Goal: Information Seeking & Learning: Learn about a topic

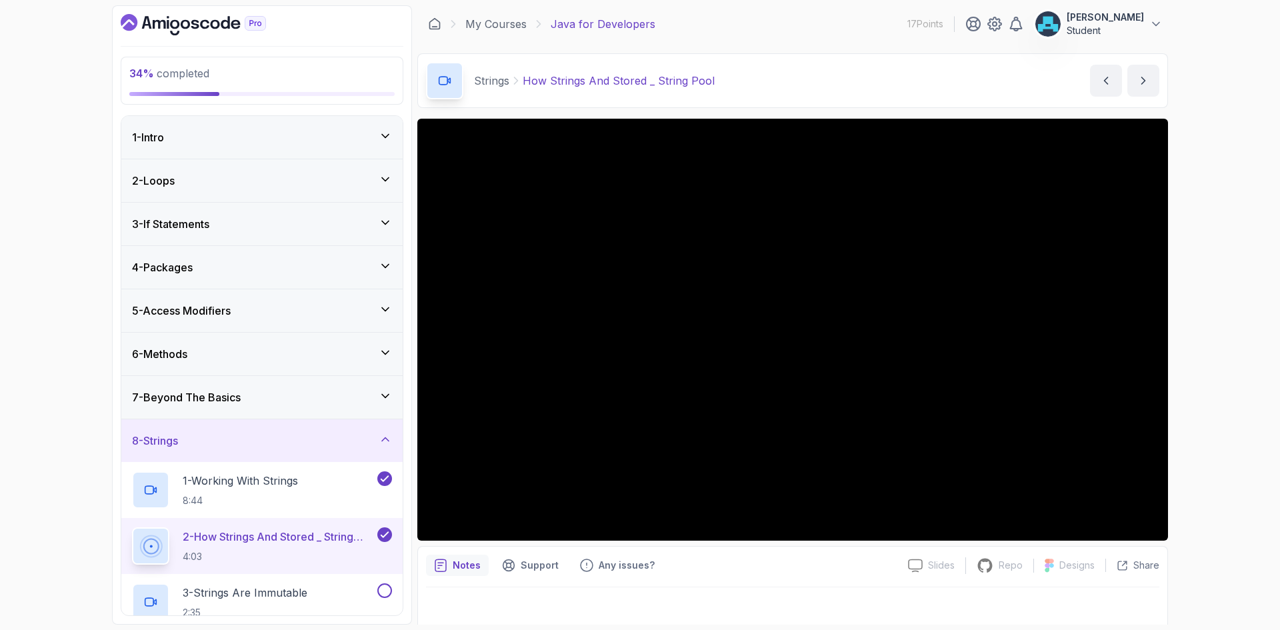
scroll to position [333, 0]
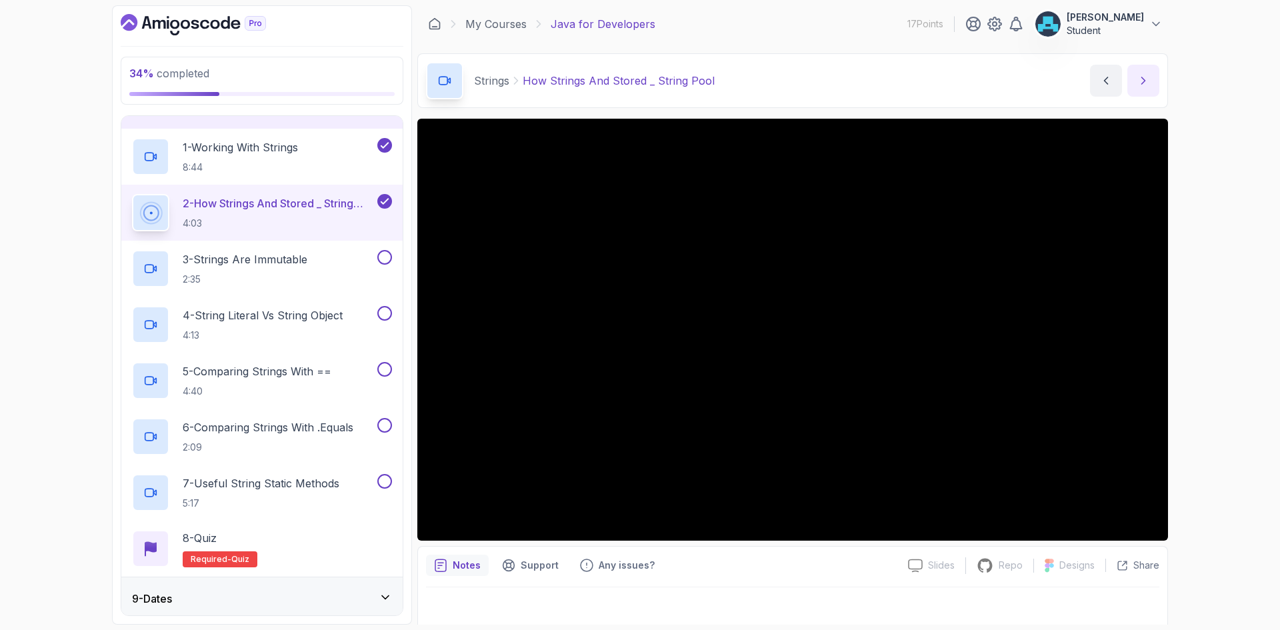
click at [1146, 73] on button "next content" at bounding box center [1144, 81] width 32 height 32
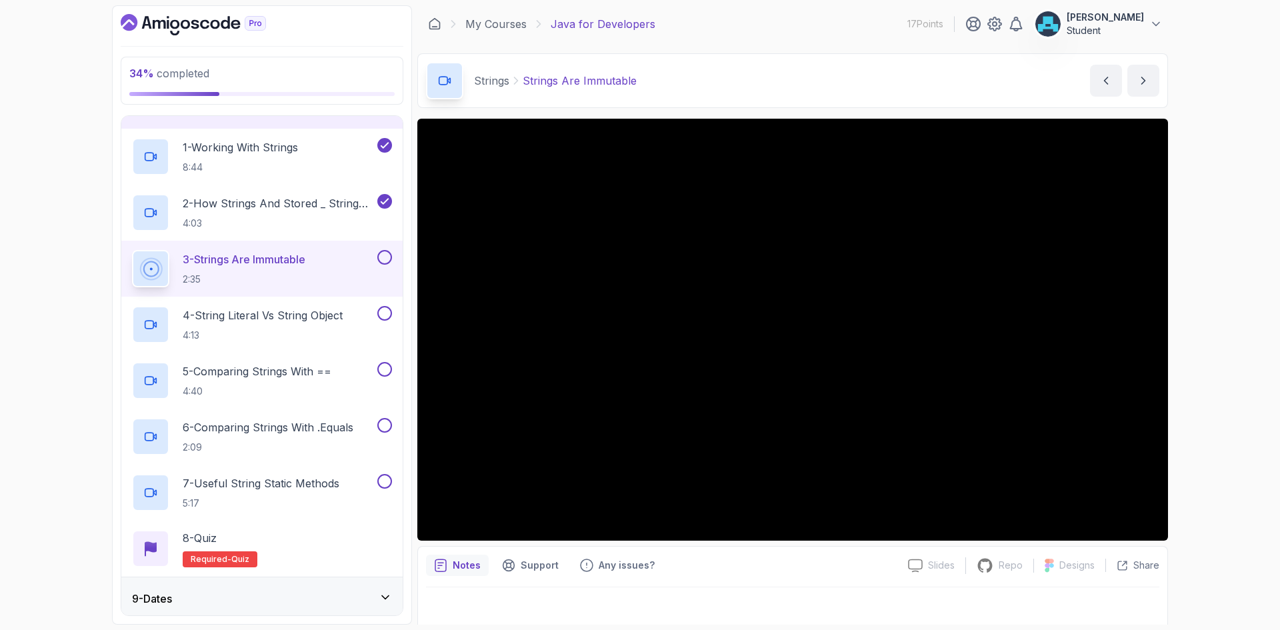
click at [1128, 65] on button "next content" at bounding box center [1144, 81] width 32 height 32
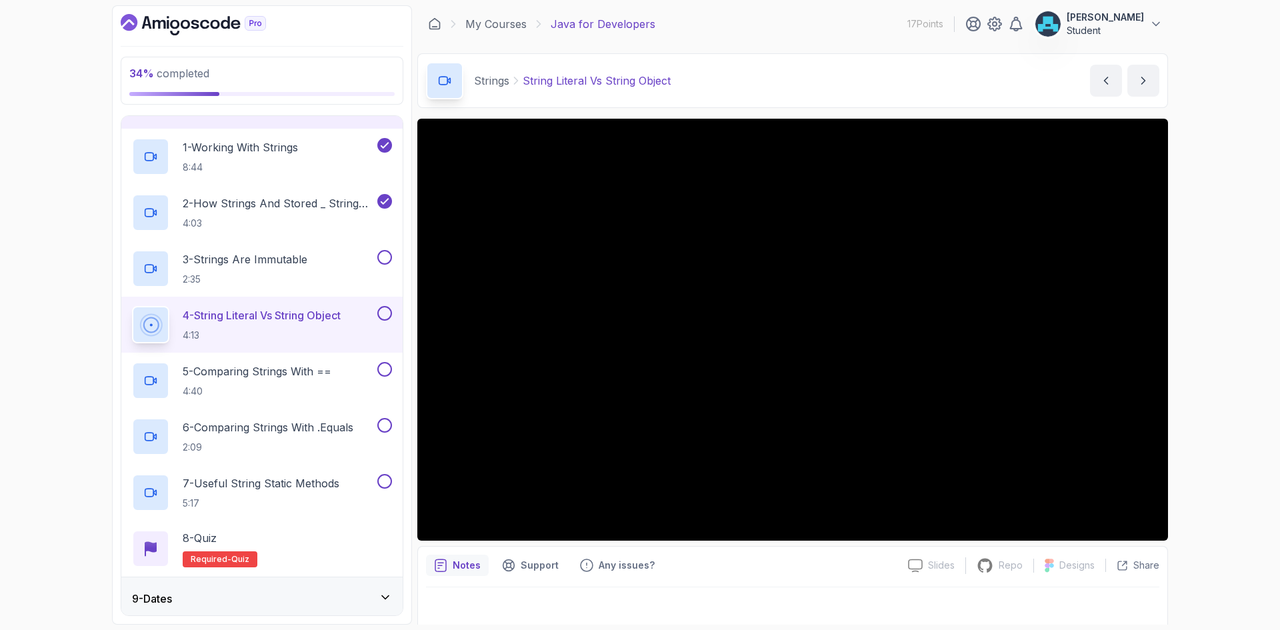
click at [1128, 65] on button "next content" at bounding box center [1144, 81] width 32 height 32
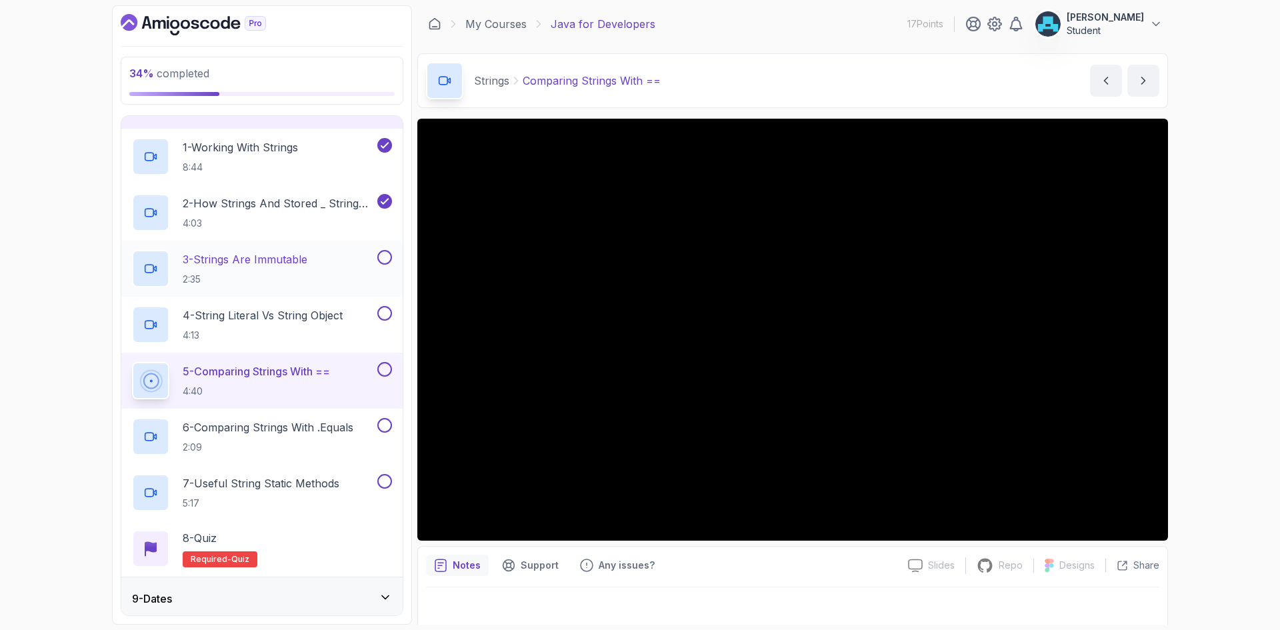
click at [321, 257] on div "3 - Strings Are Immutable 2:35" at bounding box center [253, 268] width 243 height 37
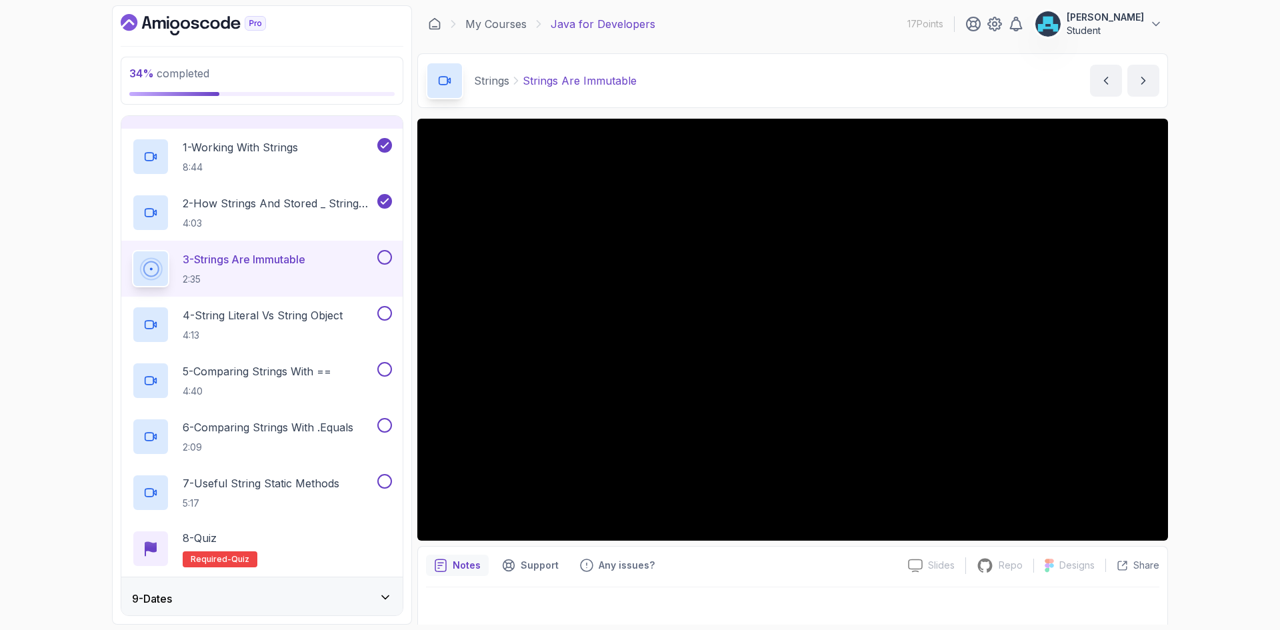
click at [132, 250] on button "3 - Strings Are Immutable 2:35" at bounding box center [262, 268] width 260 height 37
click at [1143, 75] on icon "next content" at bounding box center [1143, 80] width 13 height 13
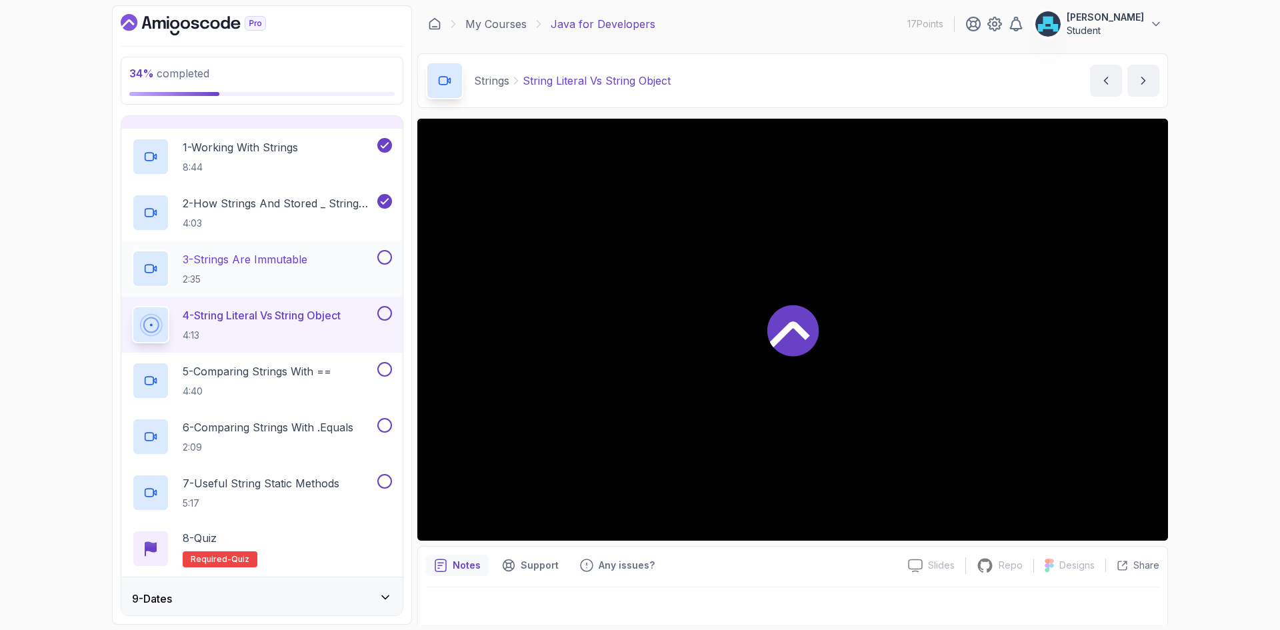
click at [388, 255] on button at bounding box center [384, 257] width 15 height 15
click at [696, 557] on div "Notes Support Any issues?" at bounding box center [661, 565] width 471 height 21
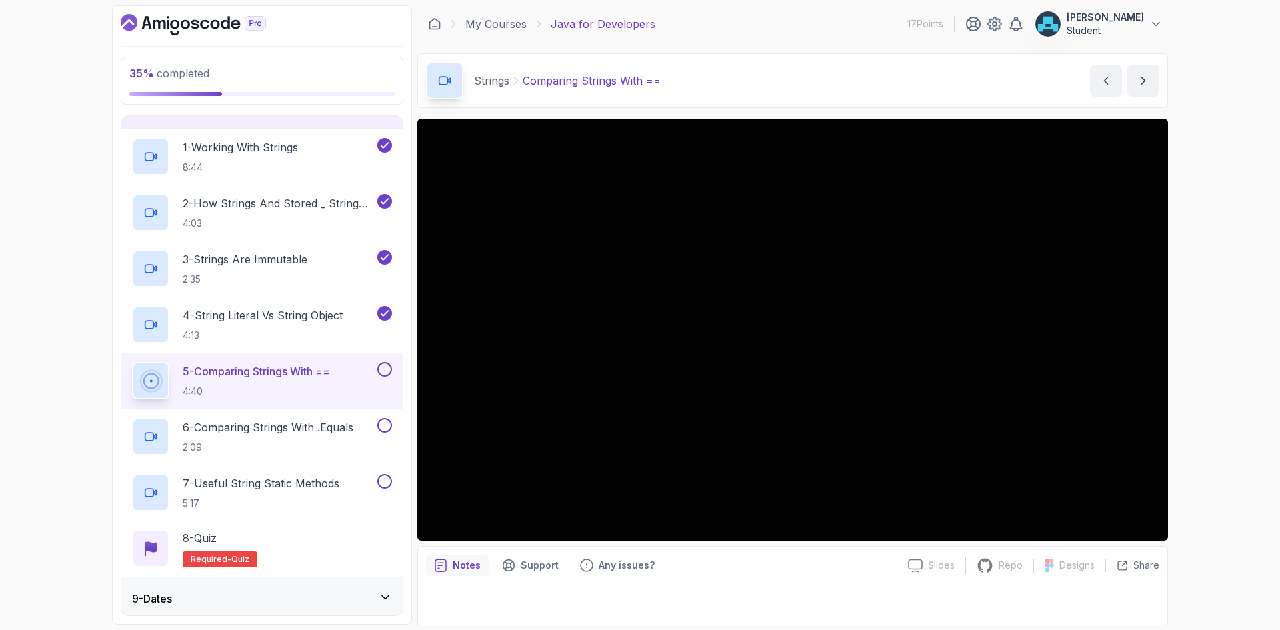
click at [716, 568] on div "Notes Support Any issues?" at bounding box center [661, 565] width 471 height 21
click at [748, 568] on div "Notes Support Any issues?" at bounding box center [661, 565] width 471 height 21
click at [1148, 78] on icon "next content" at bounding box center [1143, 80] width 13 height 13
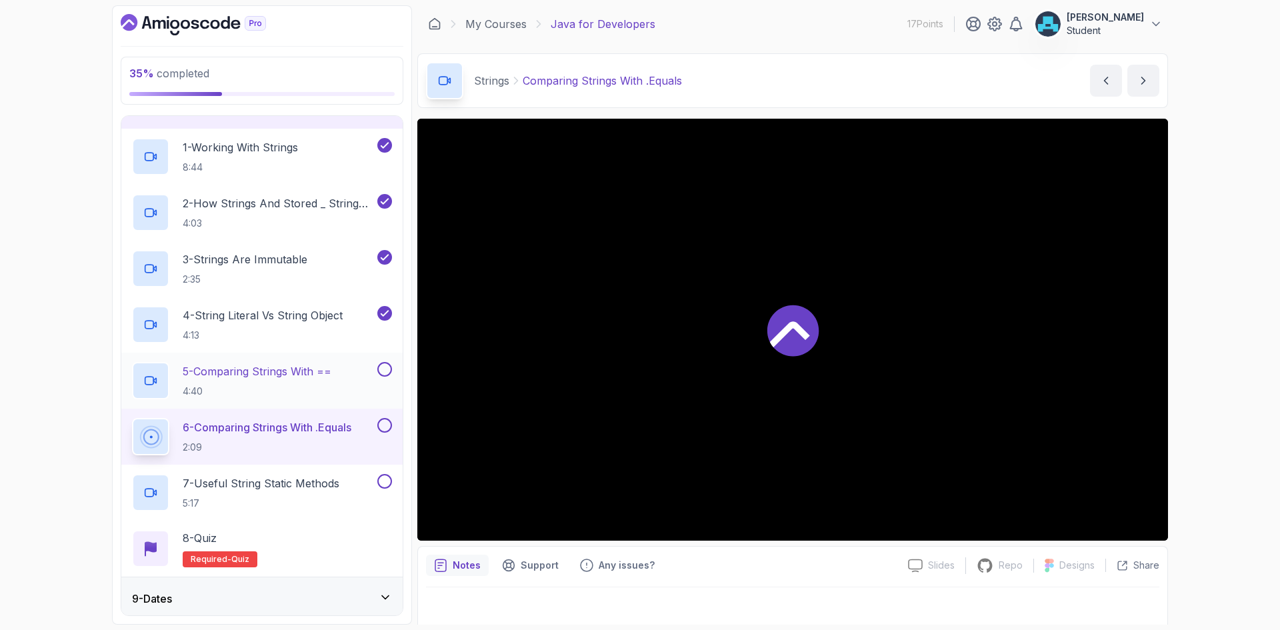
click at [381, 369] on button at bounding box center [384, 369] width 15 height 15
click at [387, 421] on button at bounding box center [384, 425] width 15 height 15
click at [388, 482] on button at bounding box center [384, 481] width 15 height 15
click at [1142, 81] on icon "next content" at bounding box center [1143, 80] width 13 height 13
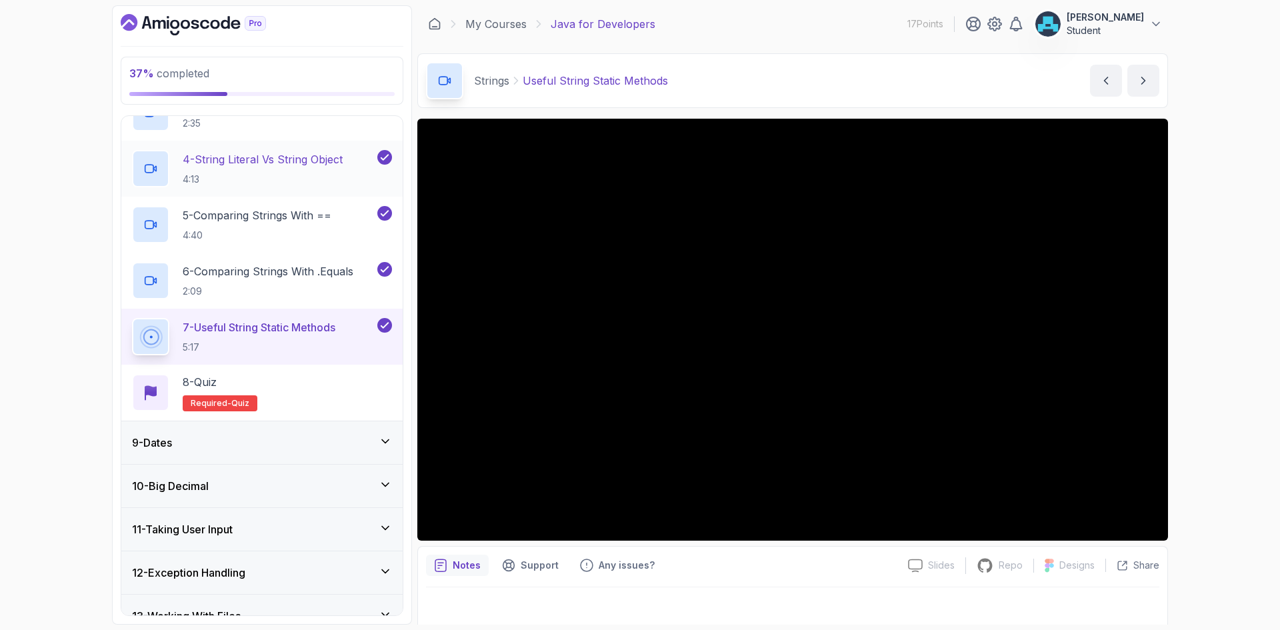
scroll to position [534, 0]
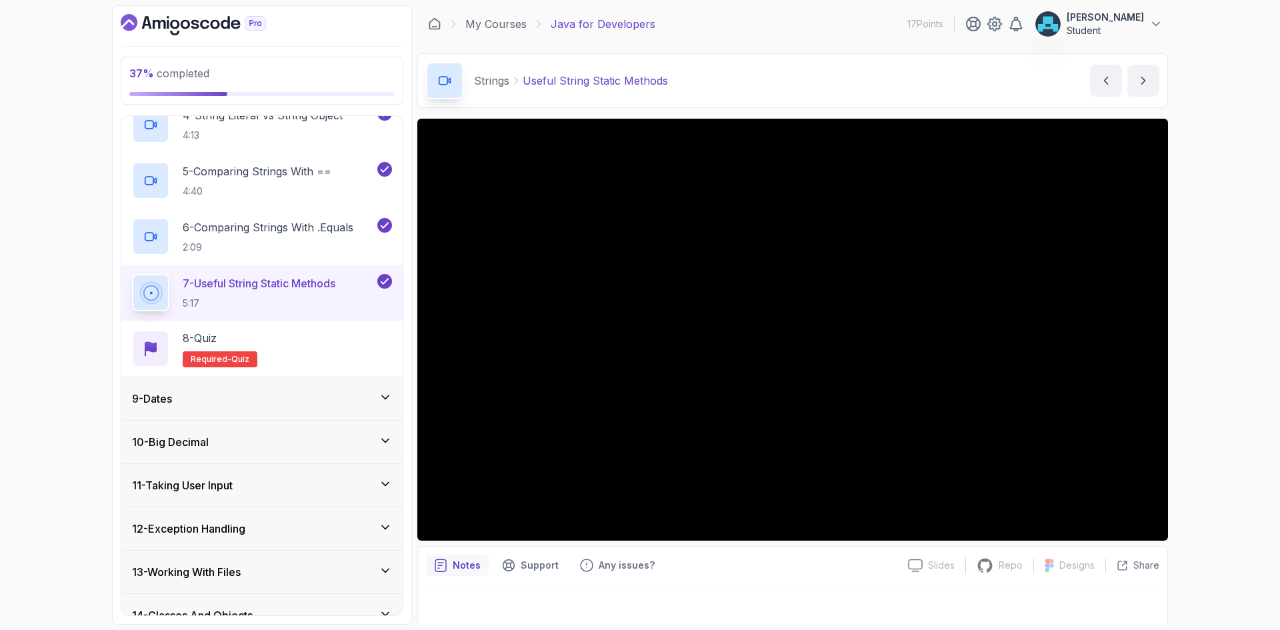
click at [318, 443] on div "10 - Big Decimal" at bounding box center [262, 442] width 260 height 16
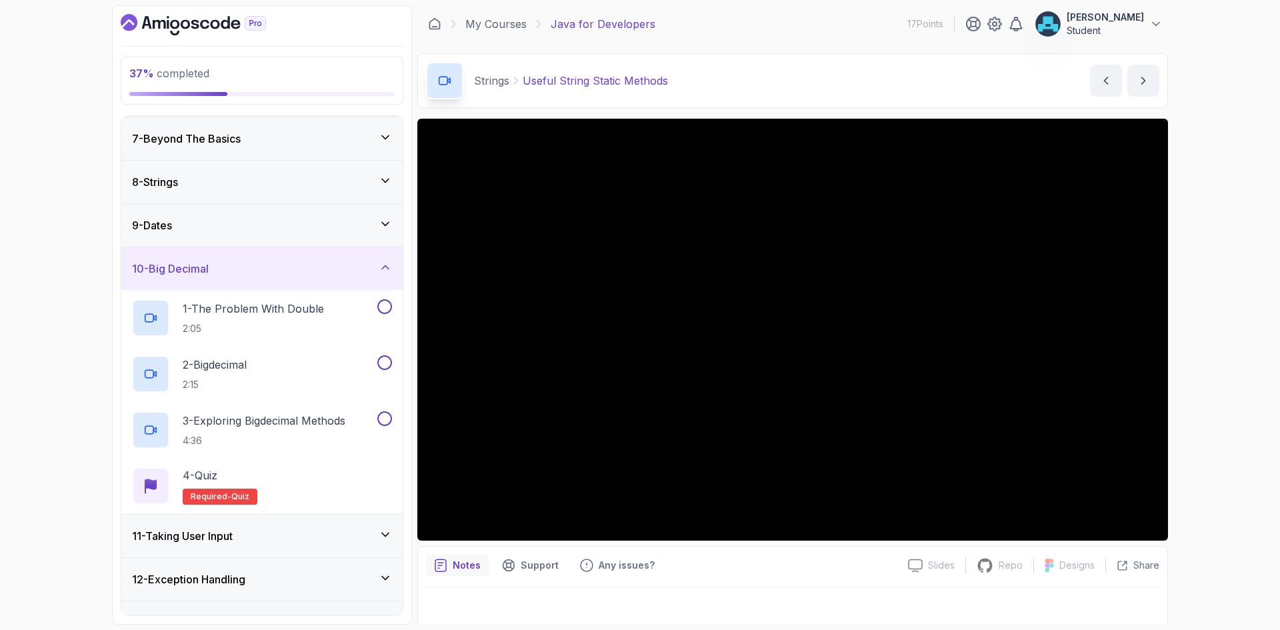
scroll to position [257, 0]
click at [311, 274] on div "10 - Big Decimal" at bounding box center [262, 270] width 260 height 16
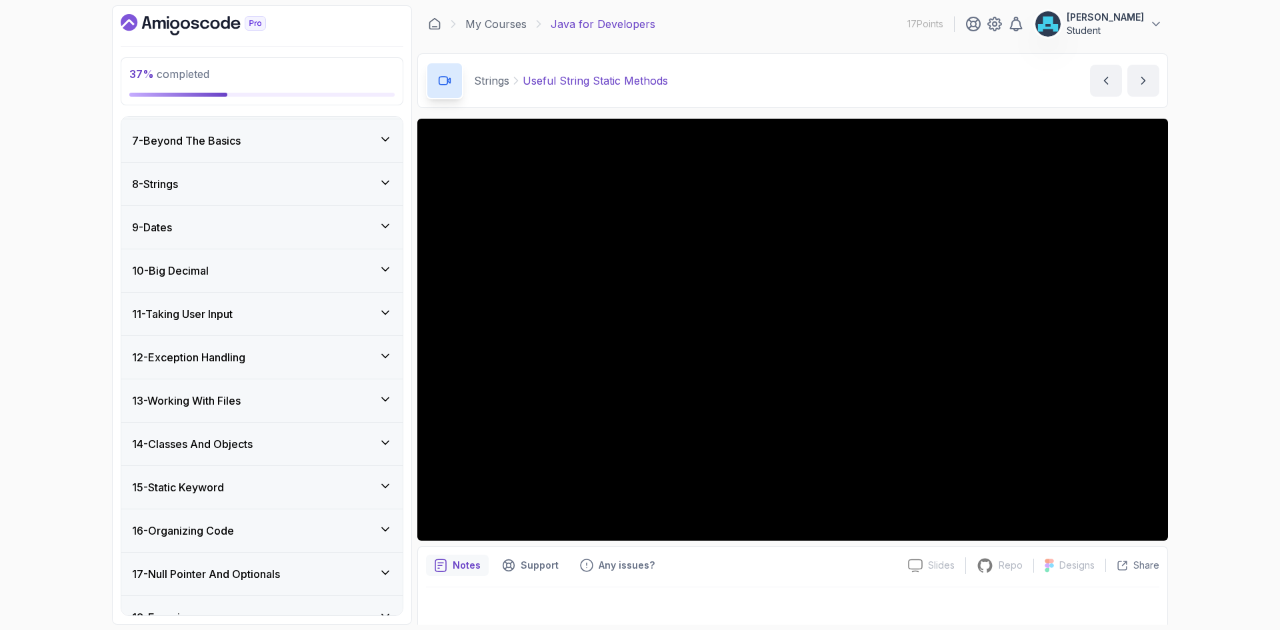
scroll to position [324, 0]
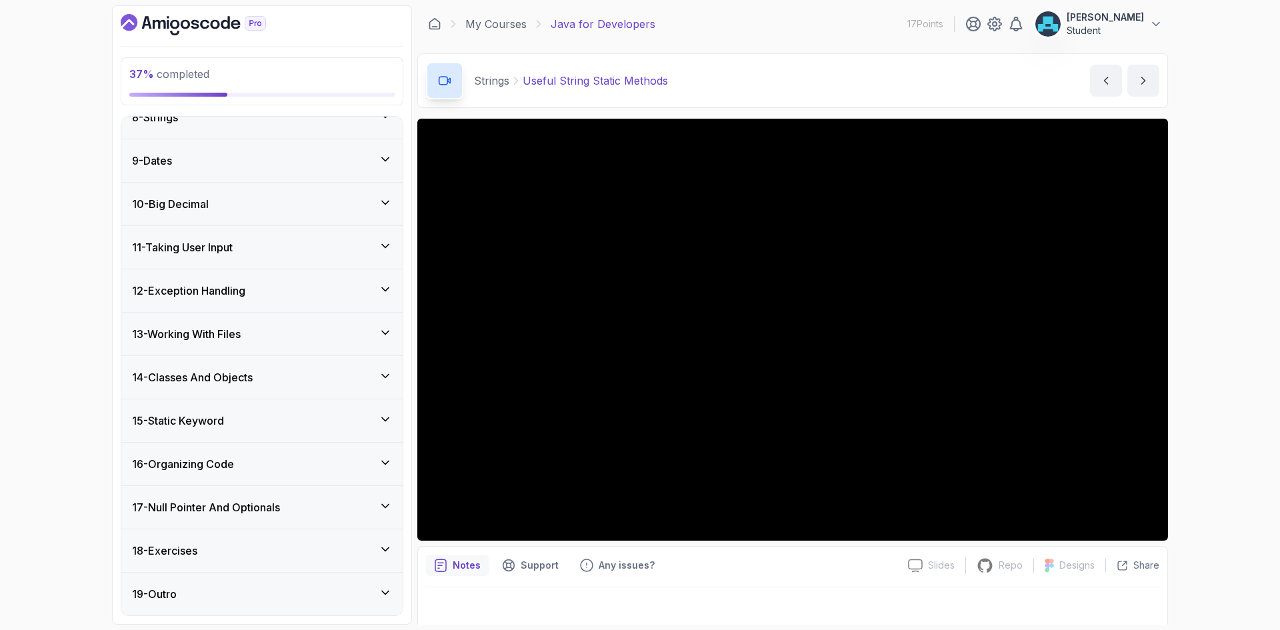
click at [291, 469] on div "16 - Organizing Code" at bounding box center [262, 464] width 260 height 16
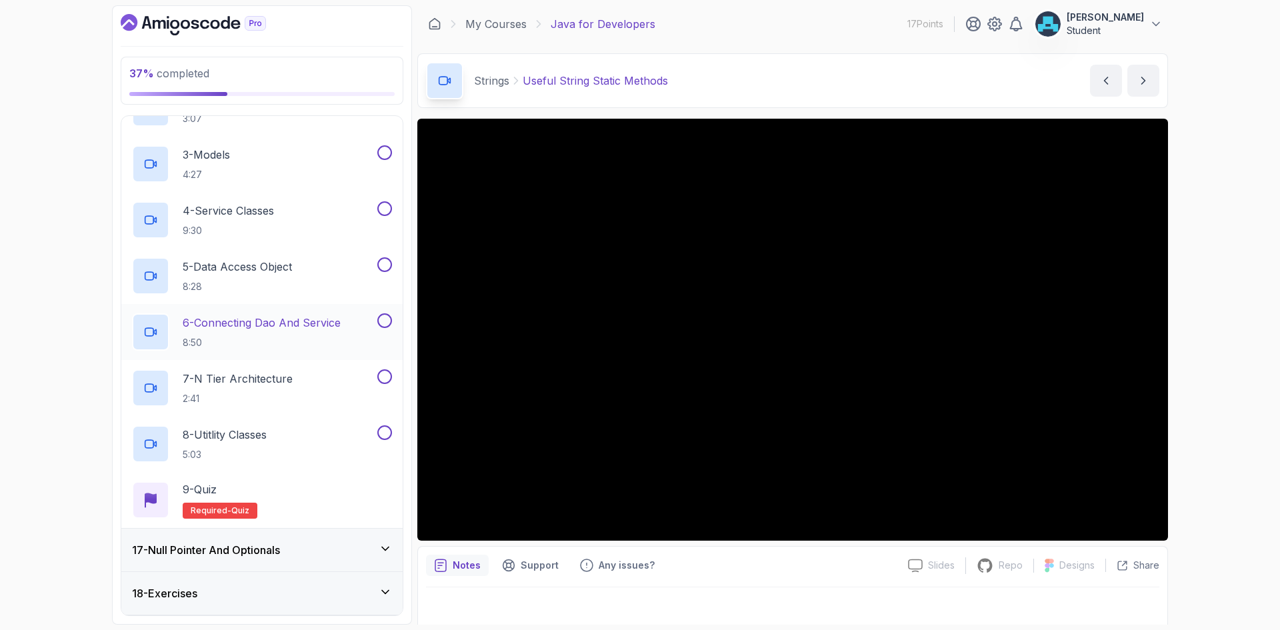
scroll to position [791, 0]
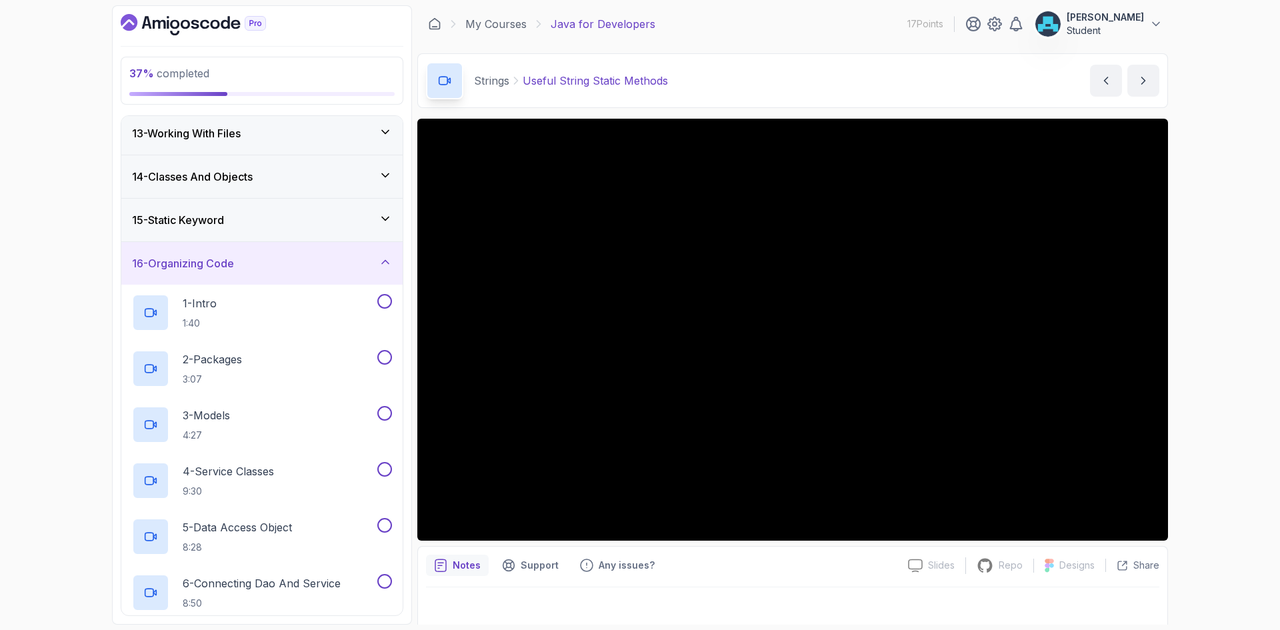
click at [285, 262] on div "16 - Organizing Code" at bounding box center [262, 263] width 260 height 16
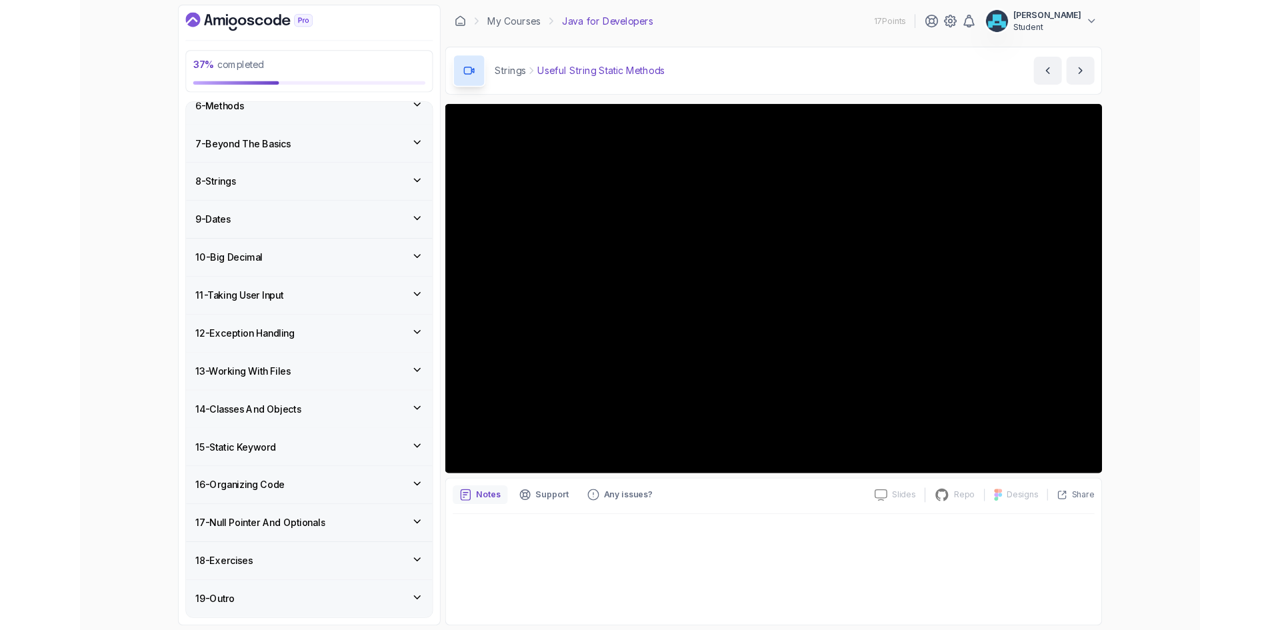
scroll to position [324, 0]
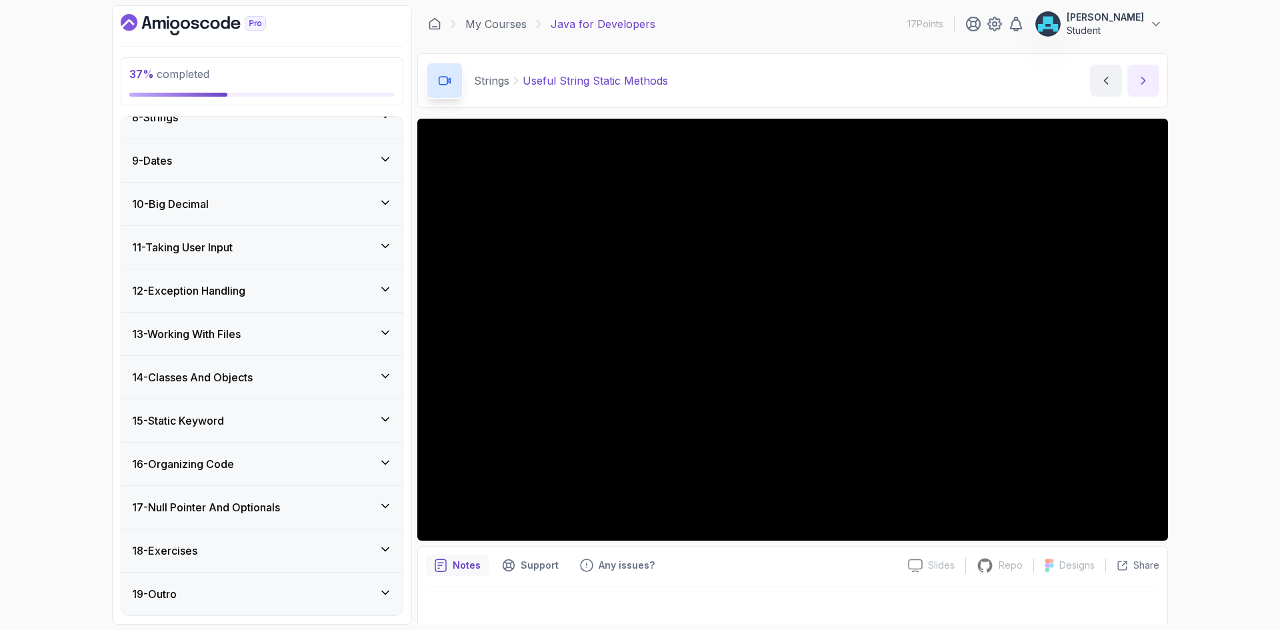
click at [1144, 78] on icon "next content" at bounding box center [1143, 80] width 13 height 13
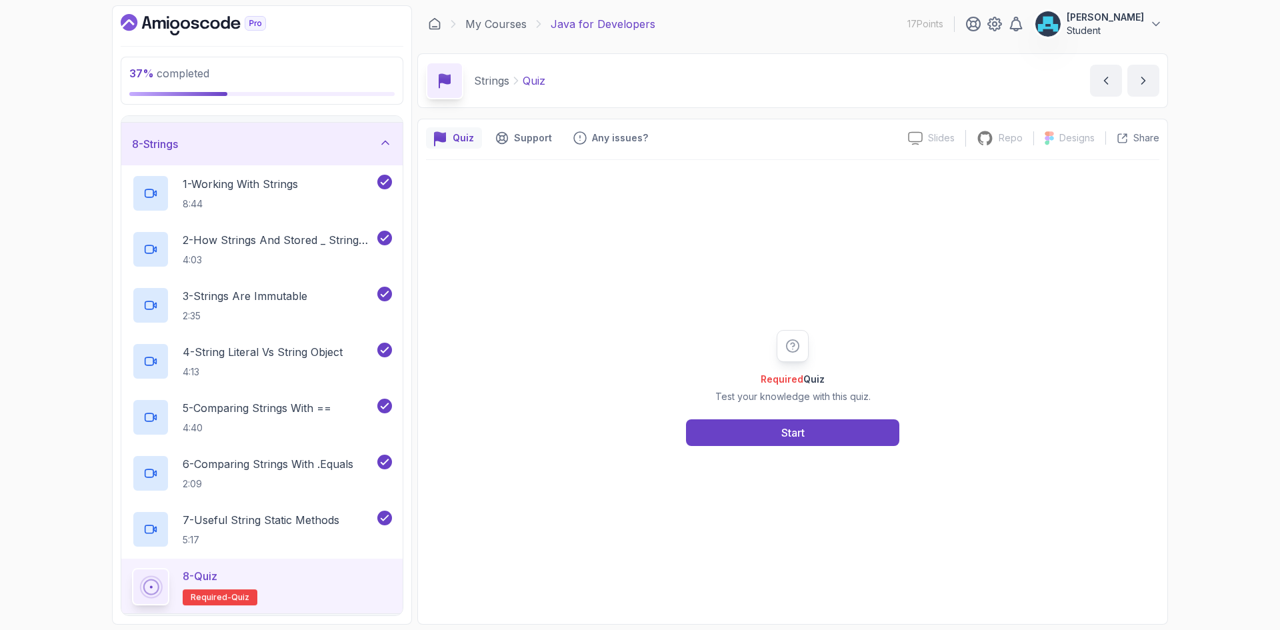
scroll to position [191, 0]
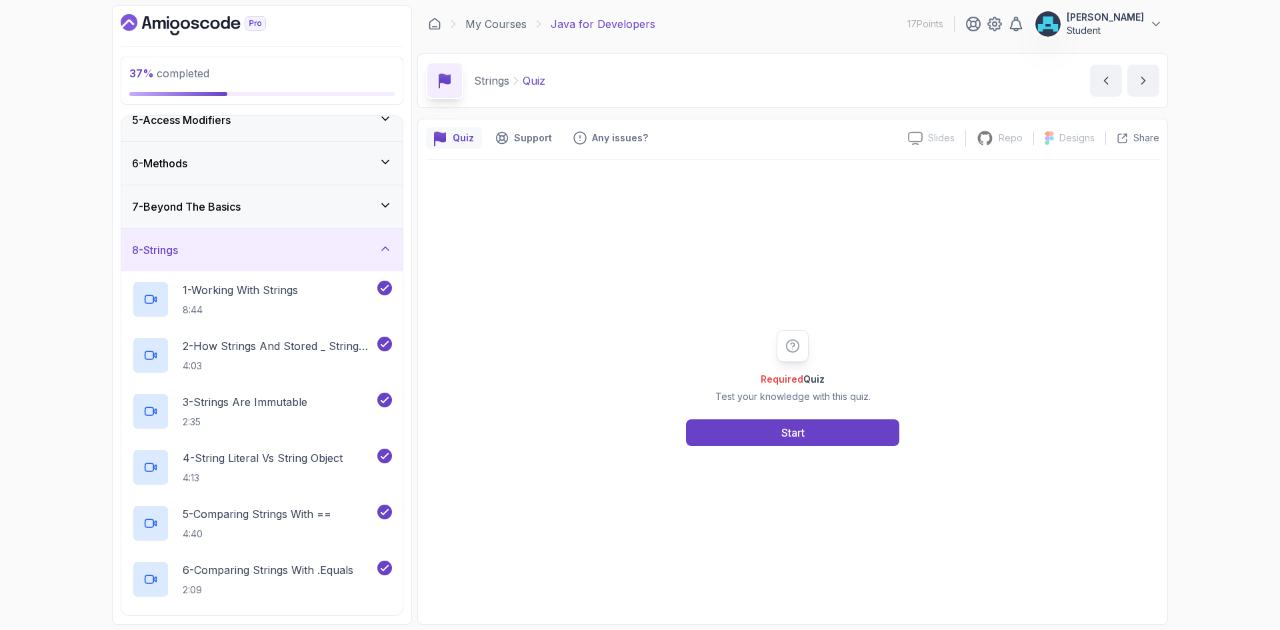
click at [350, 208] on div "7 - Beyond The Basics" at bounding box center [262, 207] width 260 height 16
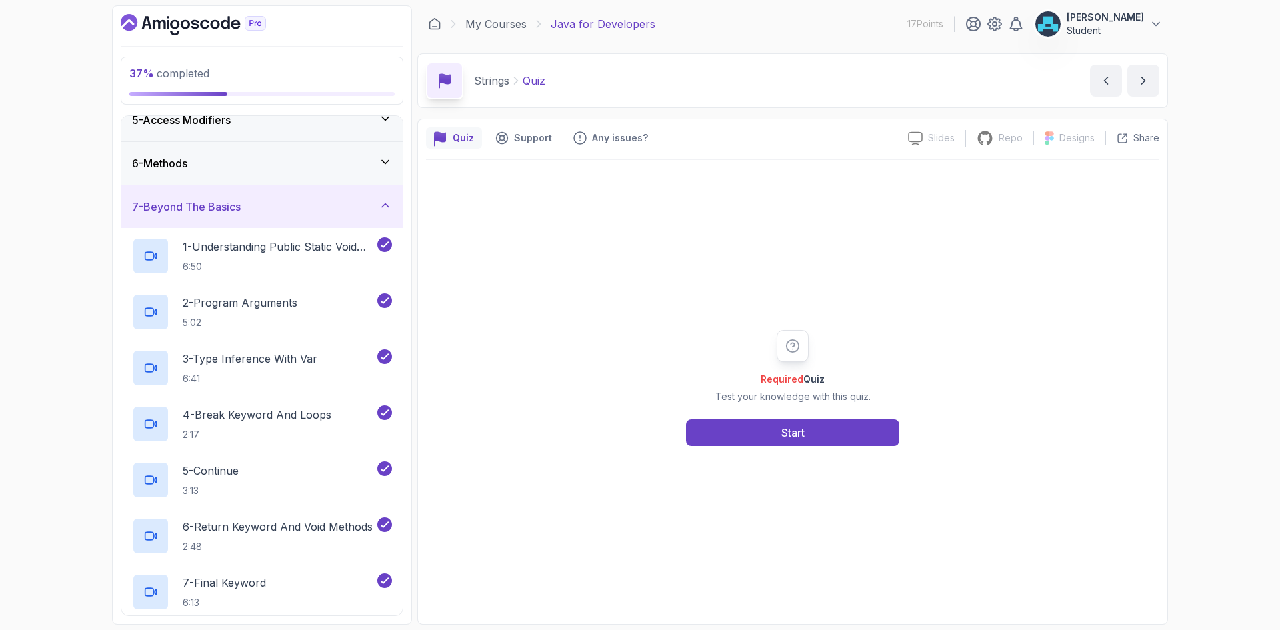
click at [348, 207] on div "7 - Beyond The Basics" at bounding box center [262, 207] width 260 height 16
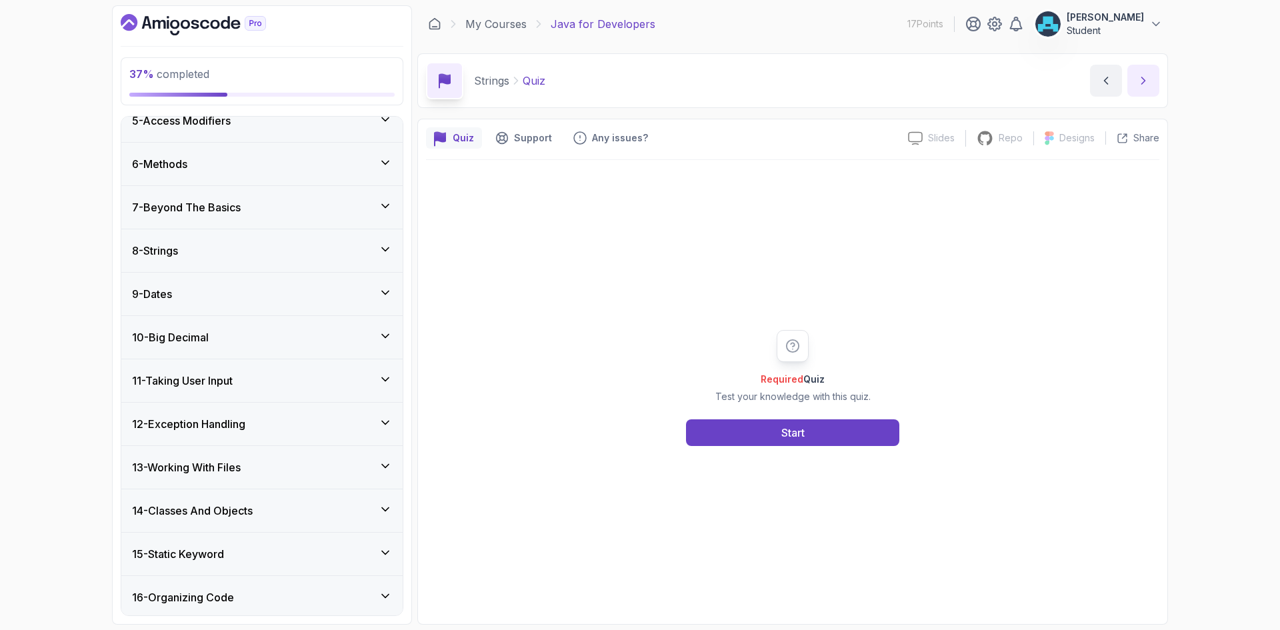
click at [1148, 83] on icon "next content" at bounding box center [1143, 80] width 13 height 13
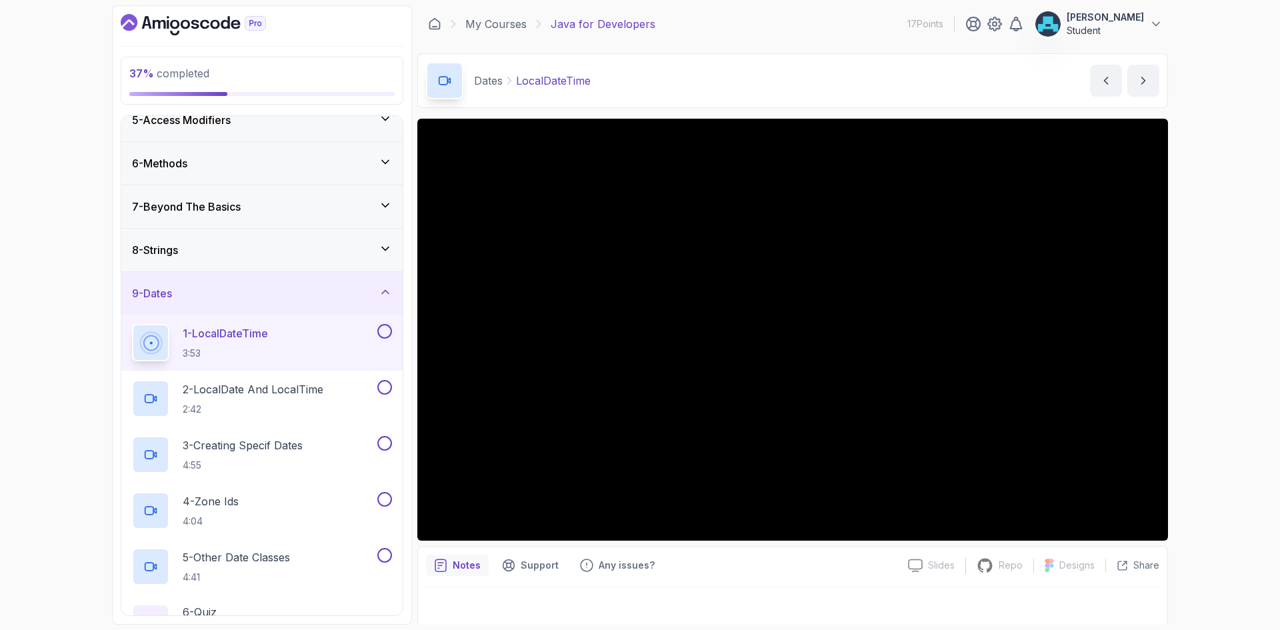
click at [784, 584] on div "Notes Support Any issues? Slides Slides not available Repo Repository not avail…" at bounding box center [792, 589] width 751 height 87
click at [1147, 78] on icon "next content" at bounding box center [1143, 80] width 13 height 13
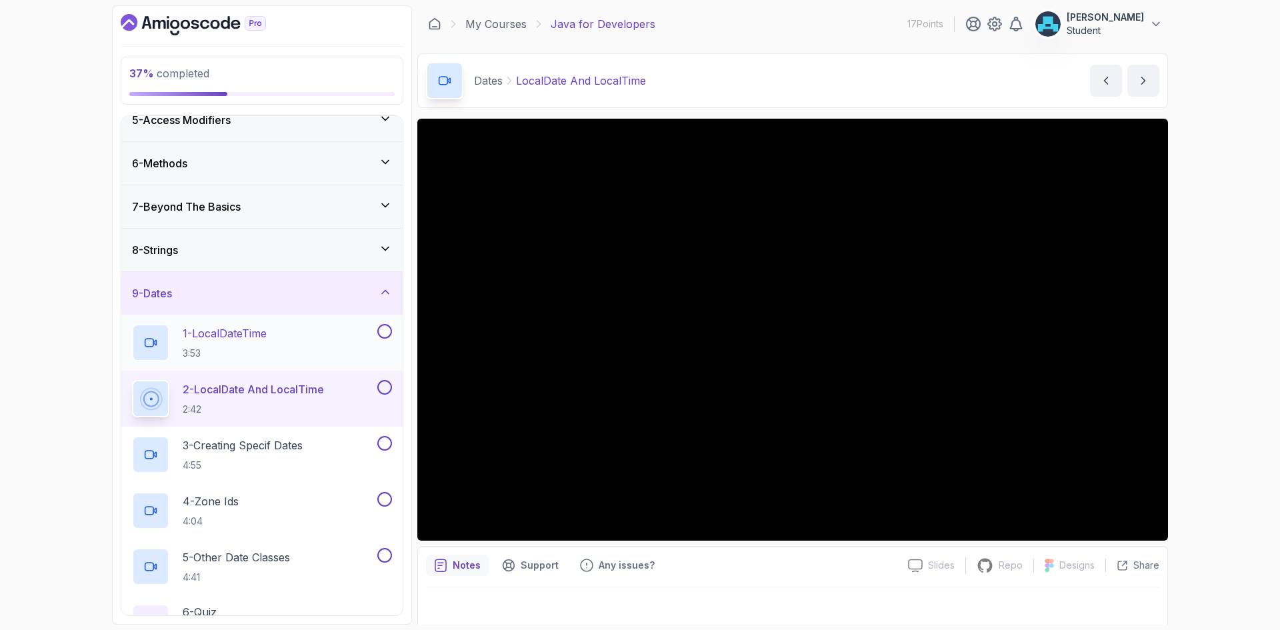
click at [383, 329] on button at bounding box center [384, 331] width 15 height 15
click at [387, 385] on button at bounding box center [384, 387] width 15 height 15
click at [377, 380] on button at bounding box center [384, 387] width 15 height 15
click at [1141, 80] on icon "next content" at bounding box center [1143, 80] width 13 height 13
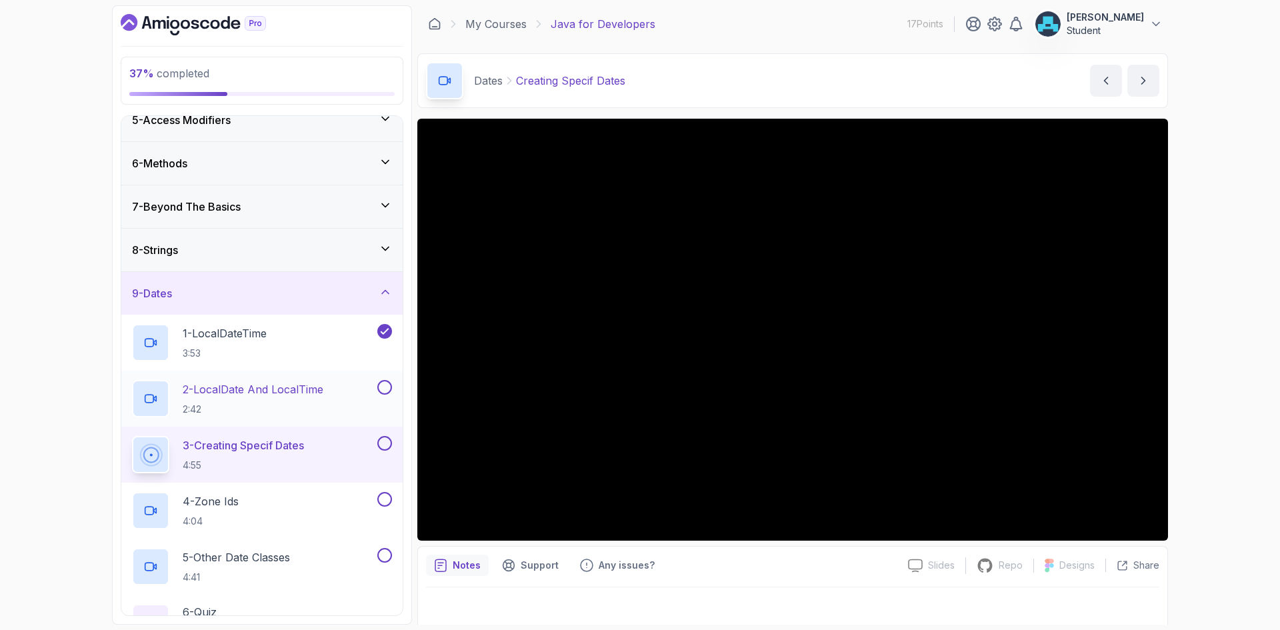
click at [380, 389] on button at bounding box center [384, 387] width 15 height 15
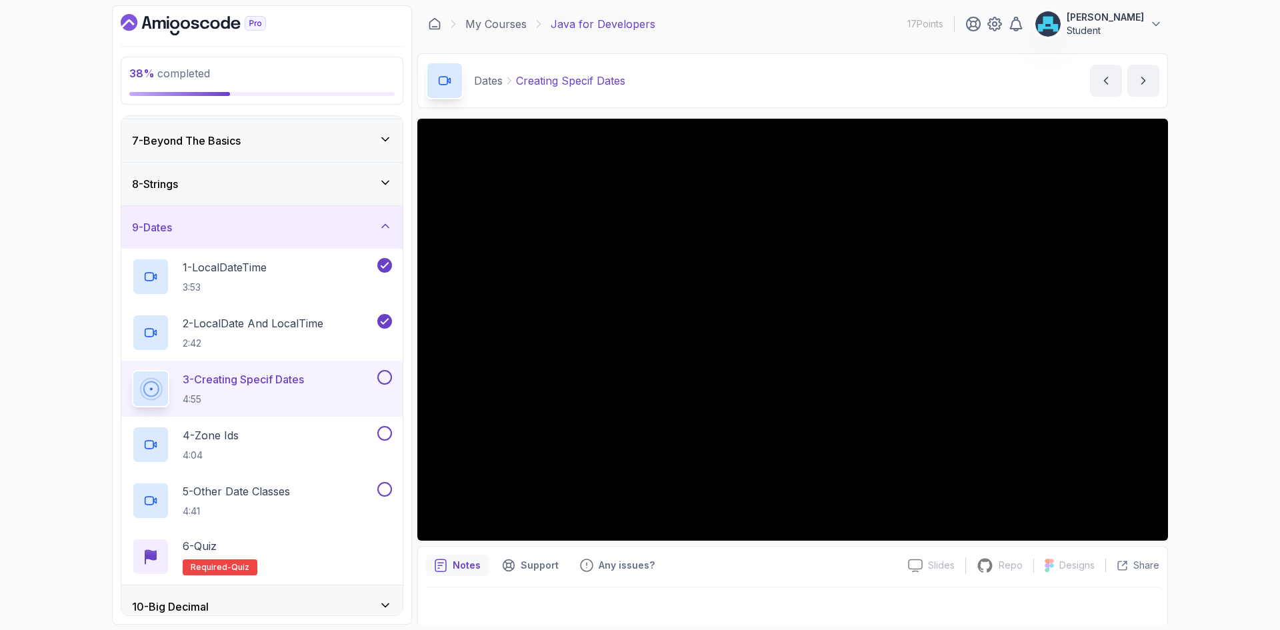
scroll to position [257, 0]
click at [383, 379] on button at bounding box center [384, 376] width 15 height 15
click at [279, 427] on div "4 - Zone Ids 4:04" at bounding box center [253, 443] width 243 height 37
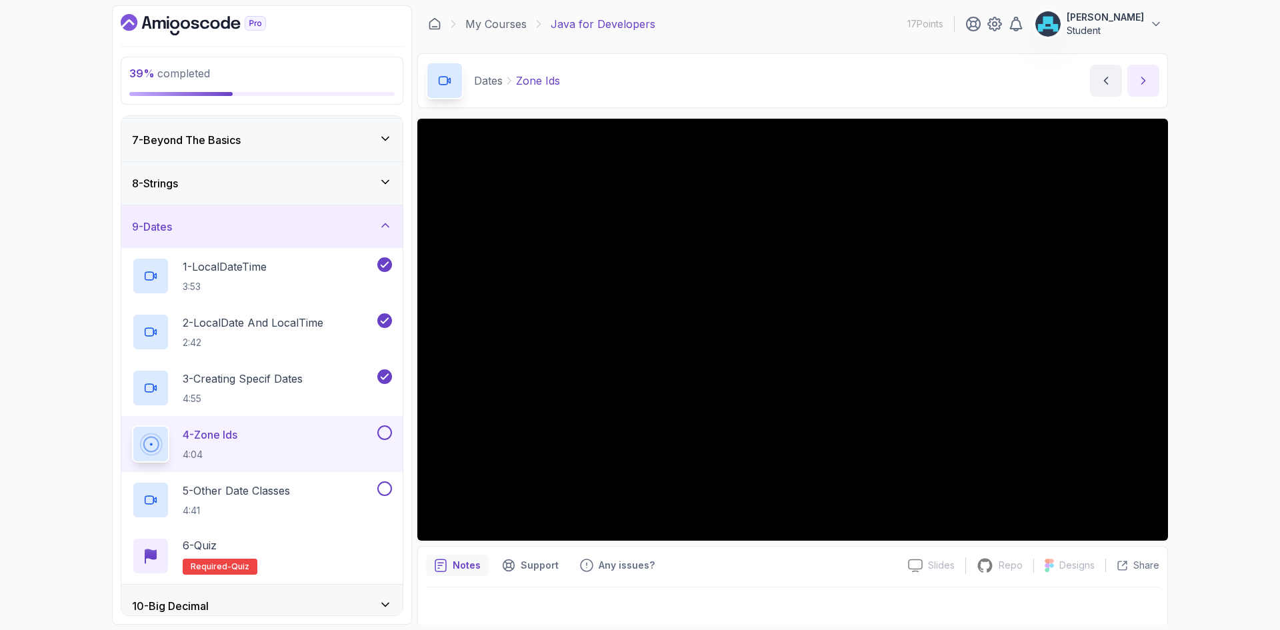
click at [1140, 75] on icon "next content" at bounding box center [1143, 80] width 13 height 13
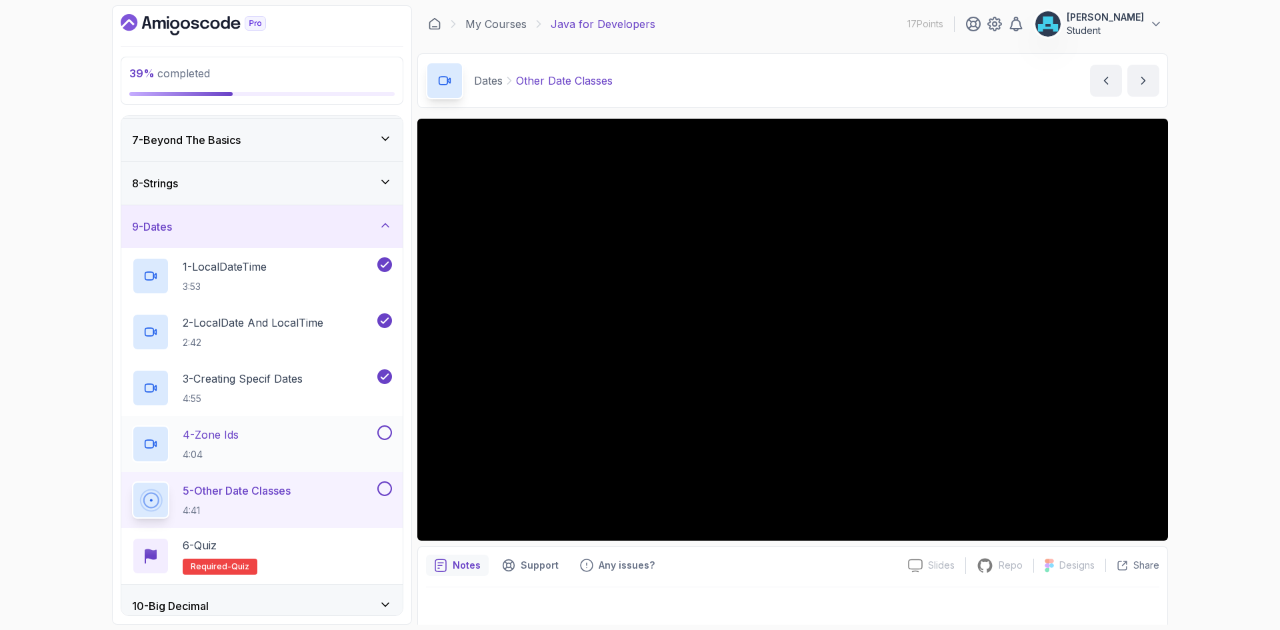
click at [386, 427] on button at bounding box center [384, 432] width 15 height 15
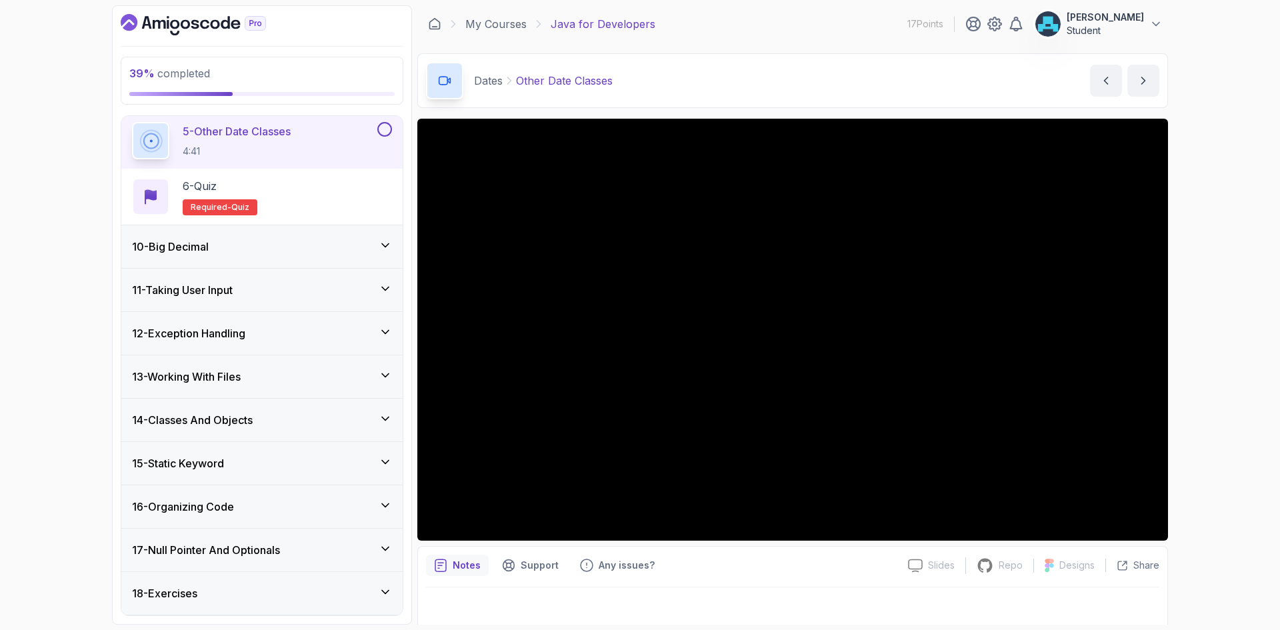
scroll to position [660, 0]
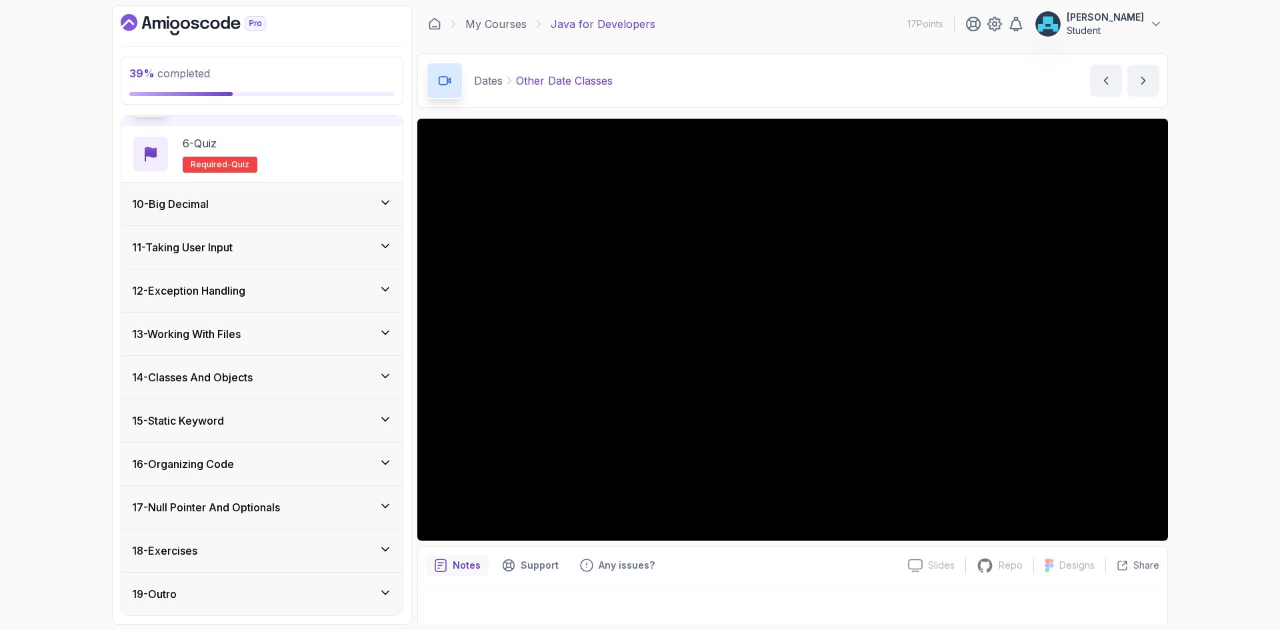
click at [305, 245] on div "11 - Taking User Input" at bounding box center [262, 247] width 260 height 16
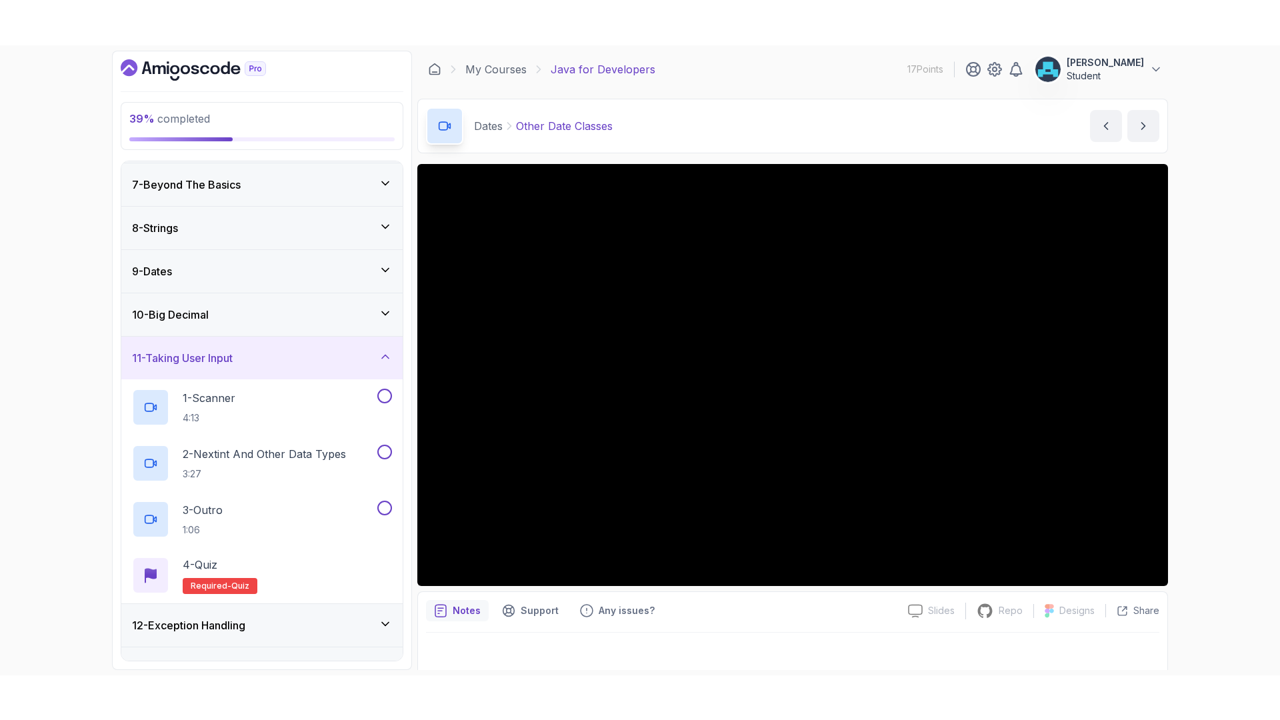
scroll to position [257, 0]
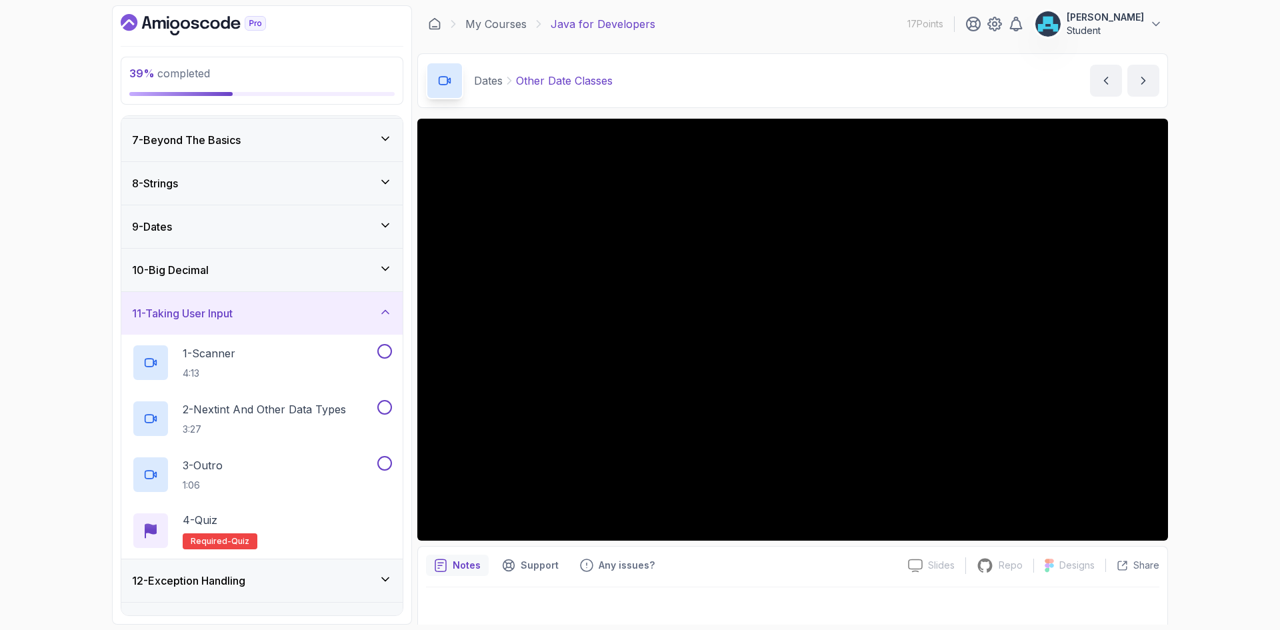
click at [311, 274] on div "10 - Big Decimal" at bounding box center [262, 270] width 260 height 16
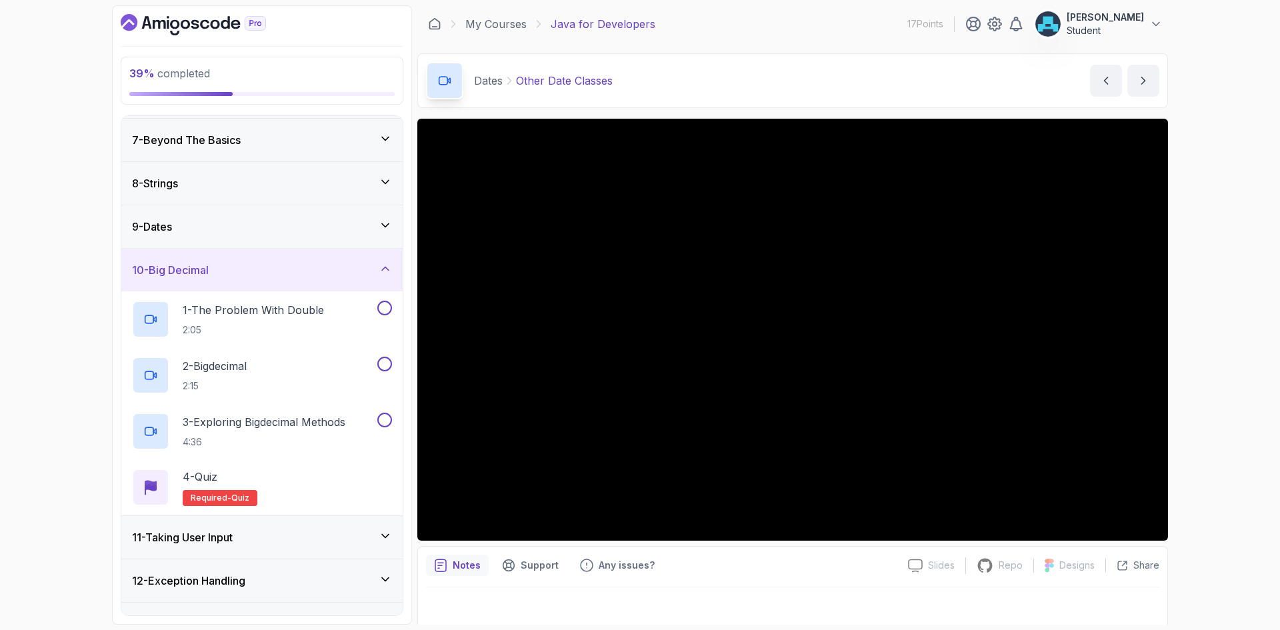
click at [282, 228] on div "9 - Dates" at bounding box center [262, 227] width 260 height 16
